Goal: Transaction & Acquisition: Purchase product/service

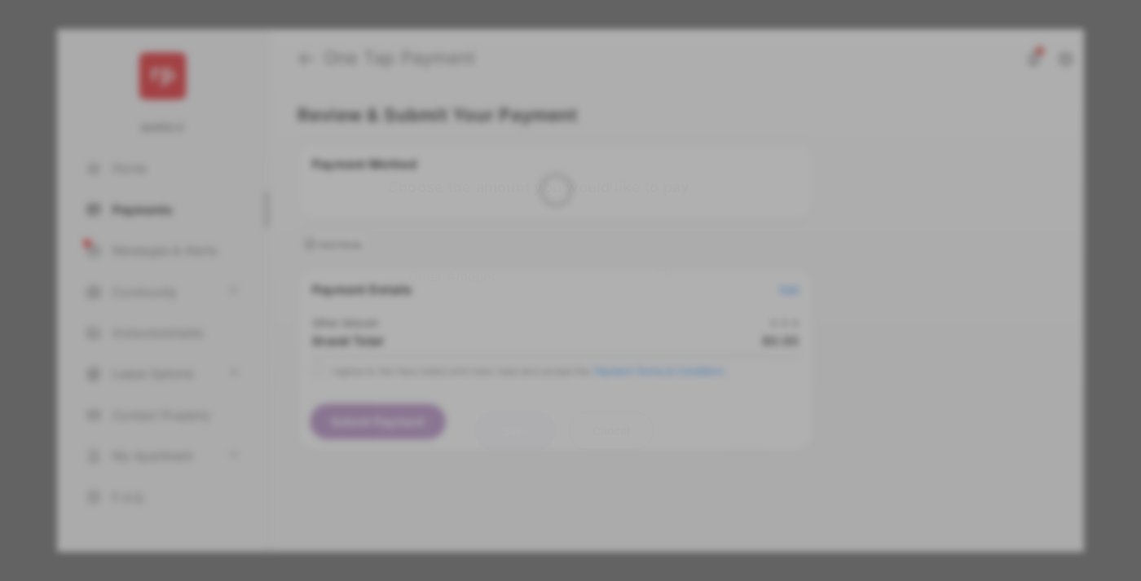
click at [540, 262] on div "Other Amount" at bounding box center [540, 276] width 264 height 28
type input "******"
click at [515, 411] on button "Save" at bounding box center [514, 430] width 81 height 39
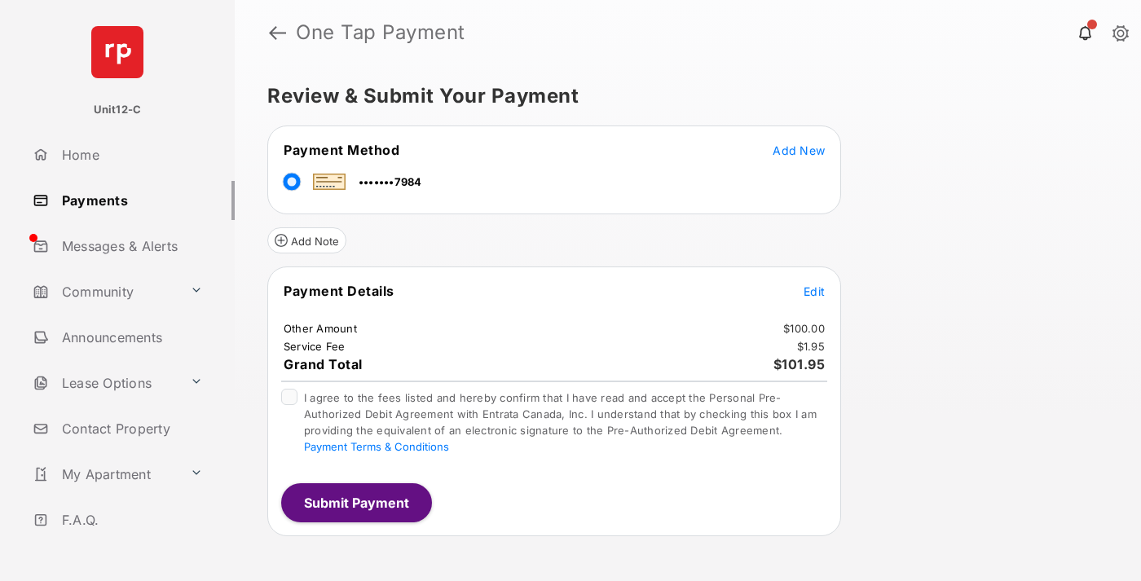
click at [814, 291] on span "Edit" at bounding box center [813, 291] width 21 height 14
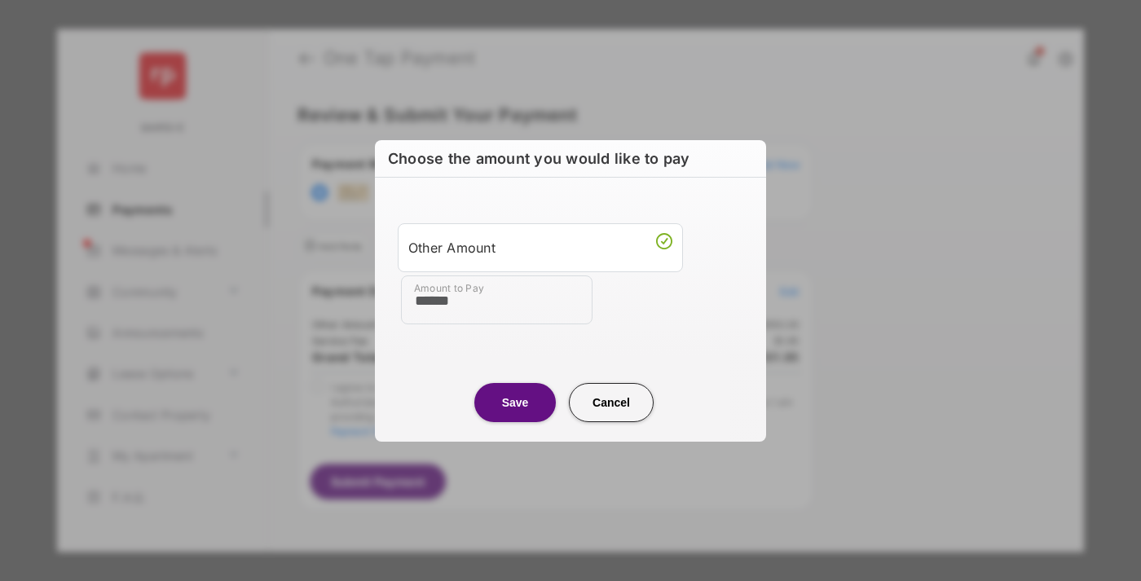
click at [515, 402] on button "Save" at bounding box center [514, 402] width 81 height 39
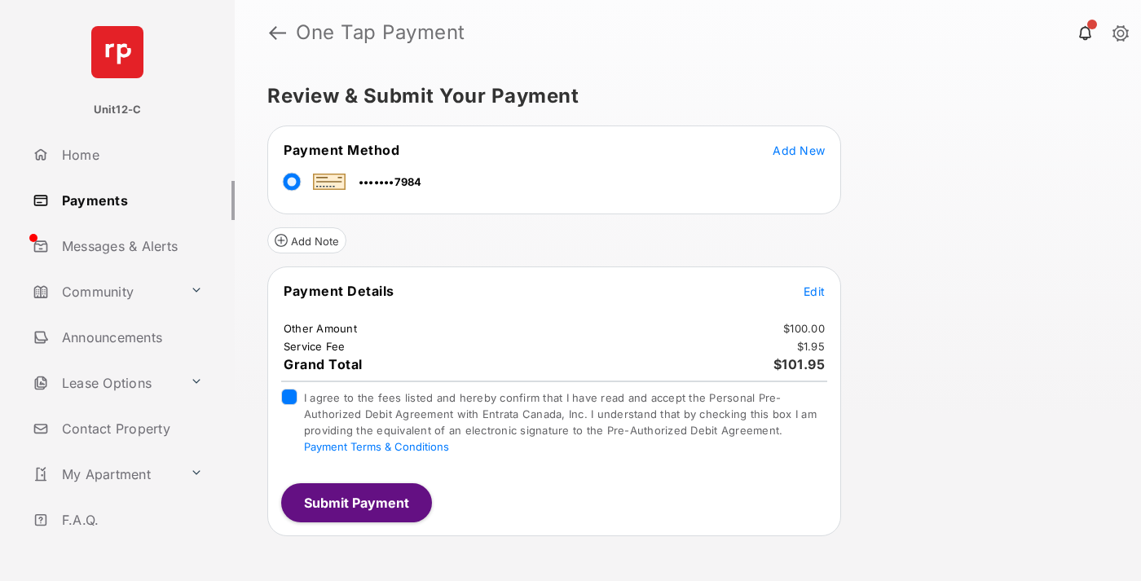
click at [355, 502] on button "Submit Payment" at bounding box center [356, 502] width 151 height 39
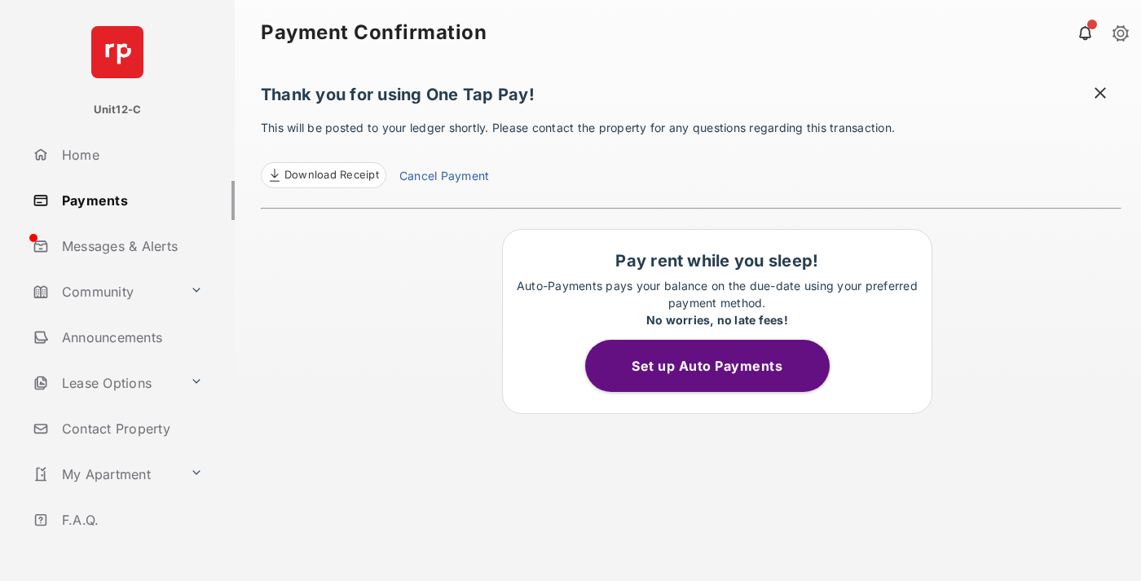
click at [1100, 95] on span at bounding box center [1100, 95] width 16 height 20
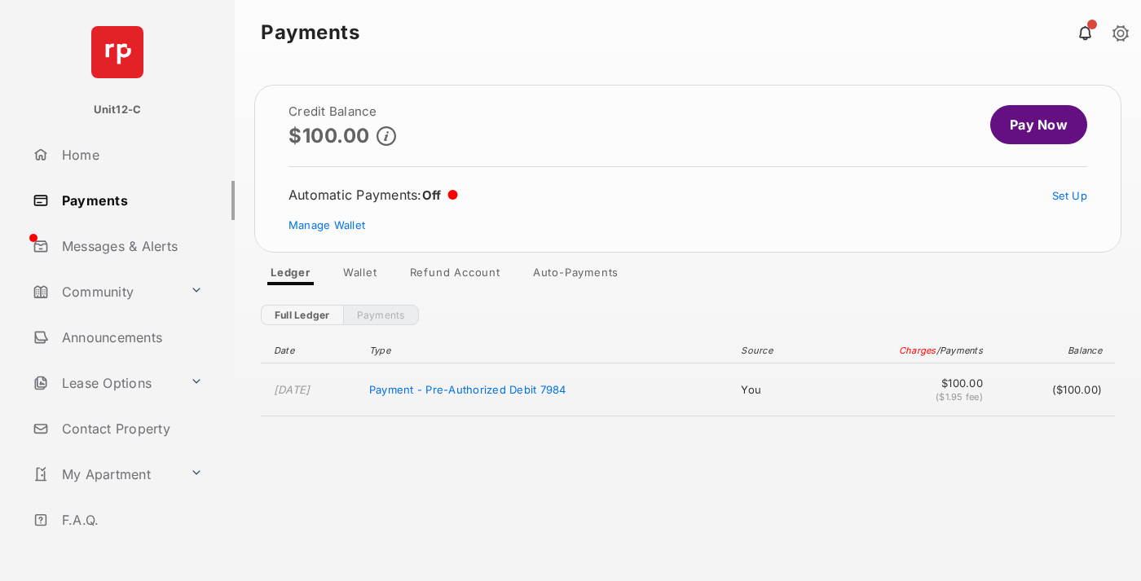
click at [327, 225] on link "Manage Wallet" at bounding box center [326, 224] width 77 height 13
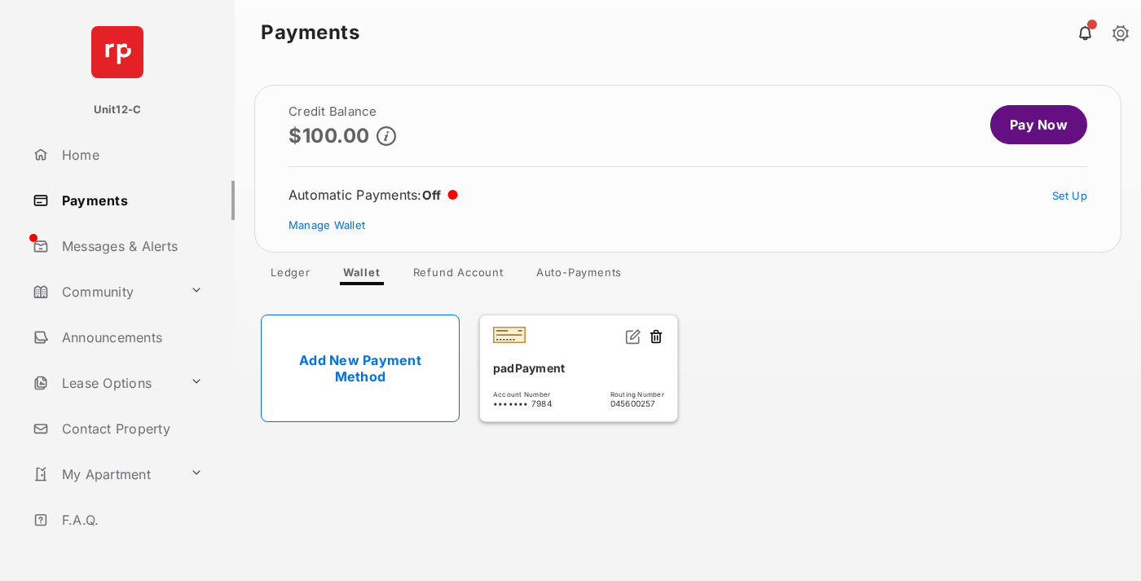
click at [656, 337] on button at bounding box center [656, 337] width 16 height 19
